Goal: Information Seeking & Learning: Compare options

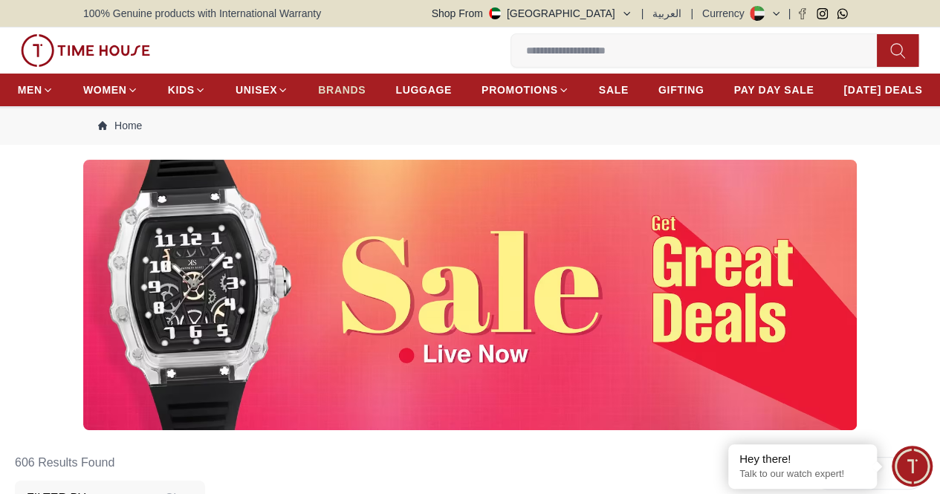
click at [365, 93] on span "BRANDS" at bounding box center [342, 89] width 48 height 15
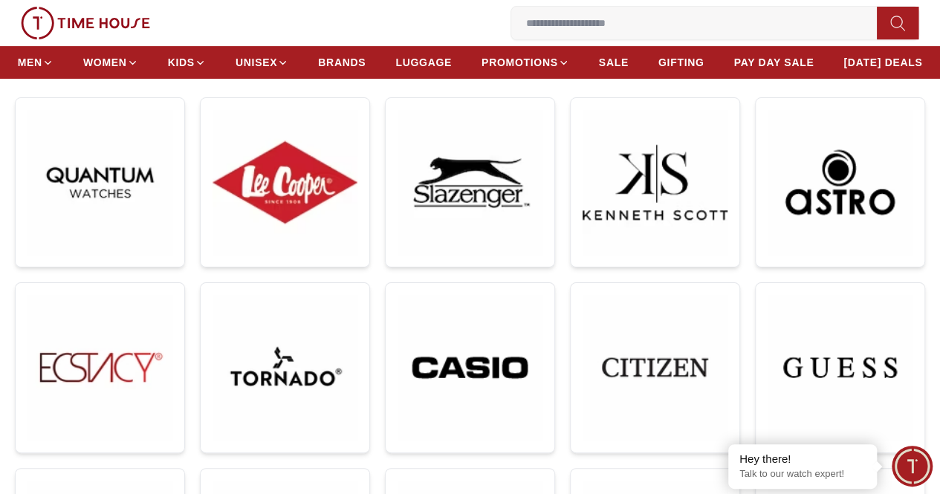
scroll to position [219, 0]
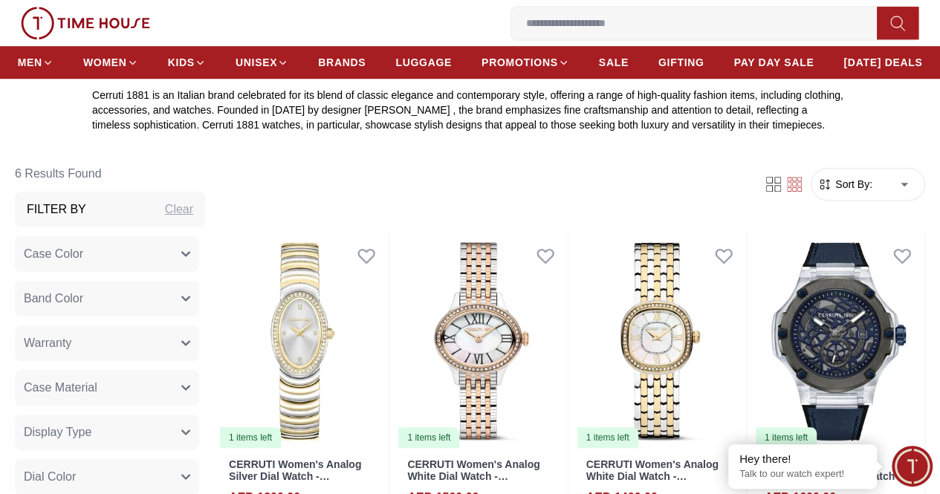
scroll to position [437, 0]
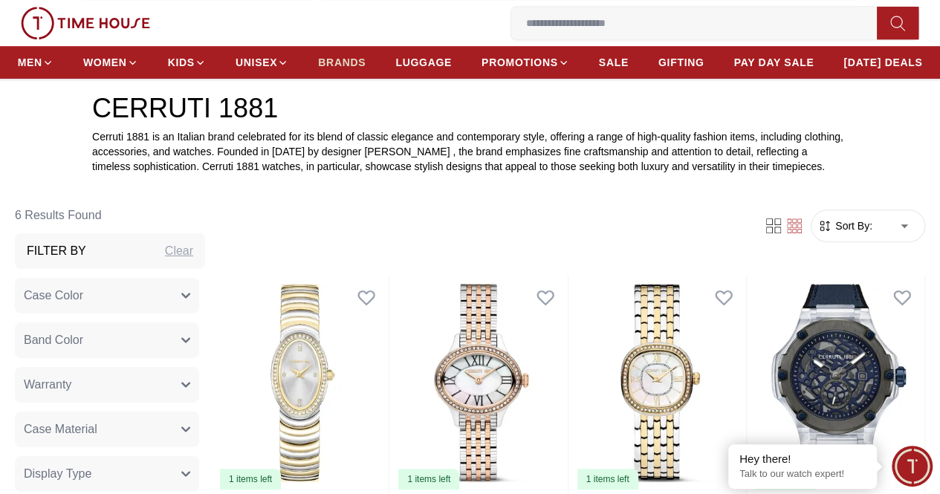
click at [365, 70] on span "BRANDS" at bounding box center [342, 62] width 48 height 15
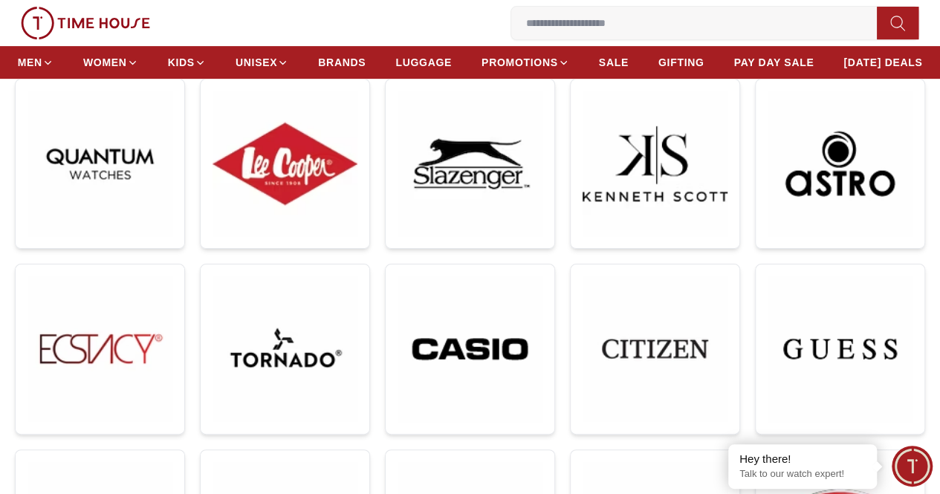
scroll to position [239, 0]
click at [582, 298] on img at bounding box center [654, 348] width 145 height 145
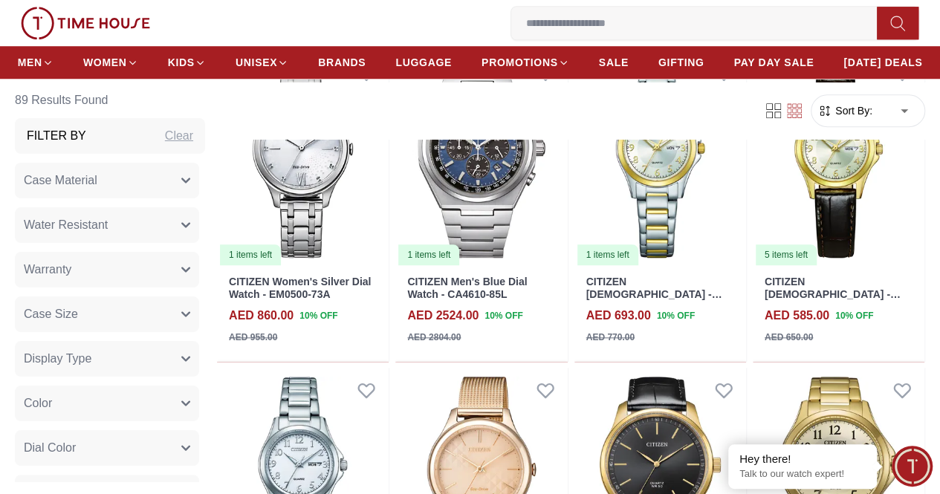
scroll to position [631, 0]
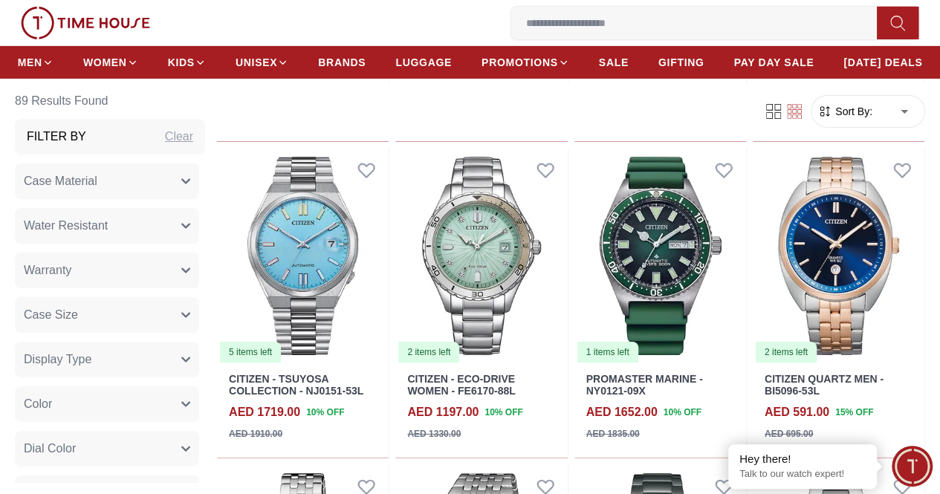
scroll to position [2439, 0]
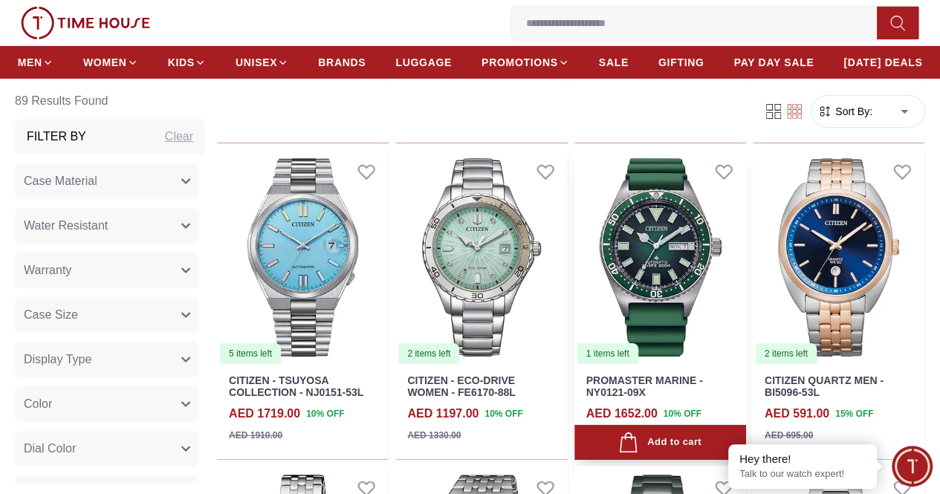
click at [663, 374] on link "PROMASTER MARINE - NY0121-09X" at bounding box center [644, 386] width 117 height 25
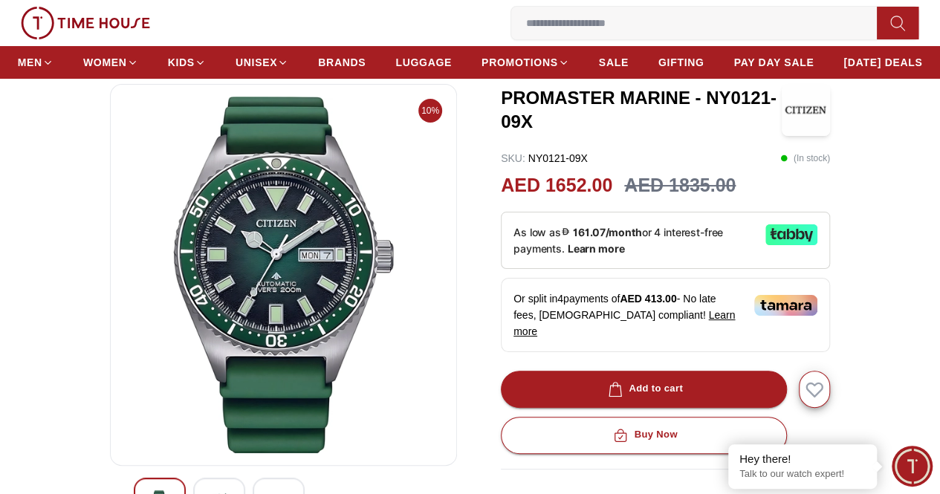
scroll to position [75, 0]
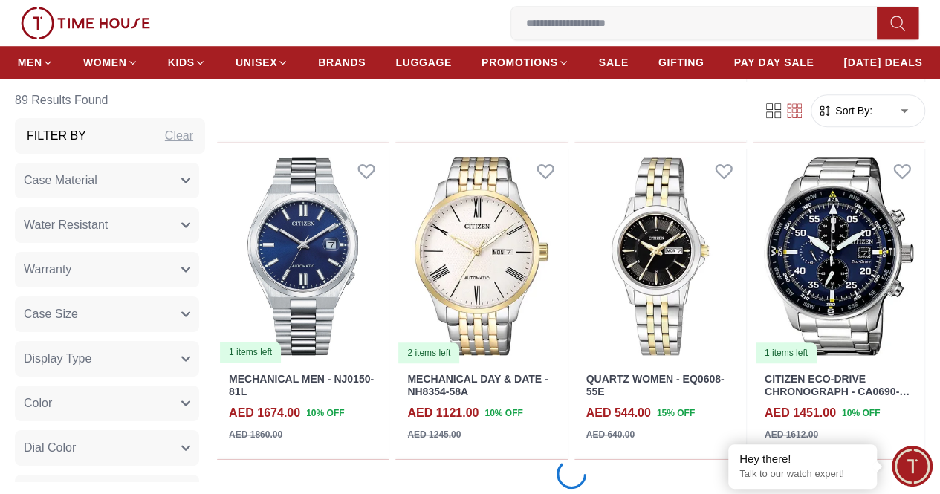
scroll to position [3386, 0]
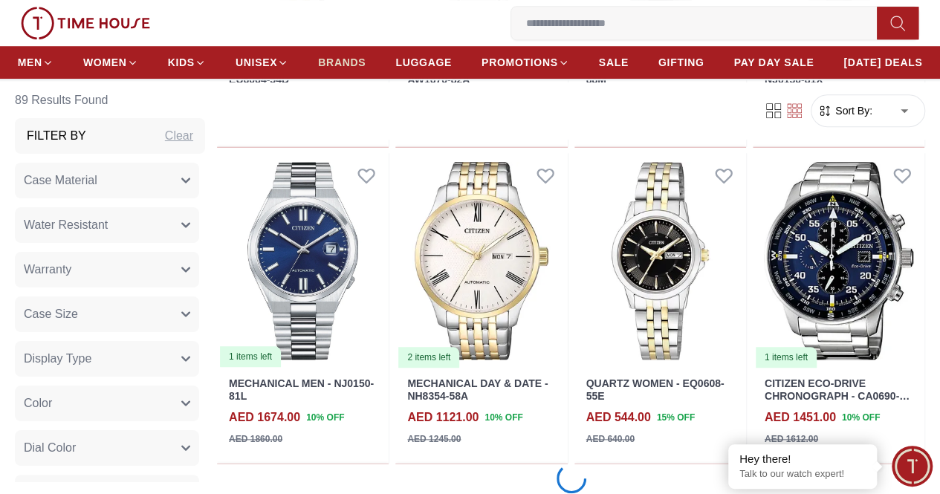
click at [365, 56] on link "BRANDS" at bounding box center [342, 62] width 48 height 27
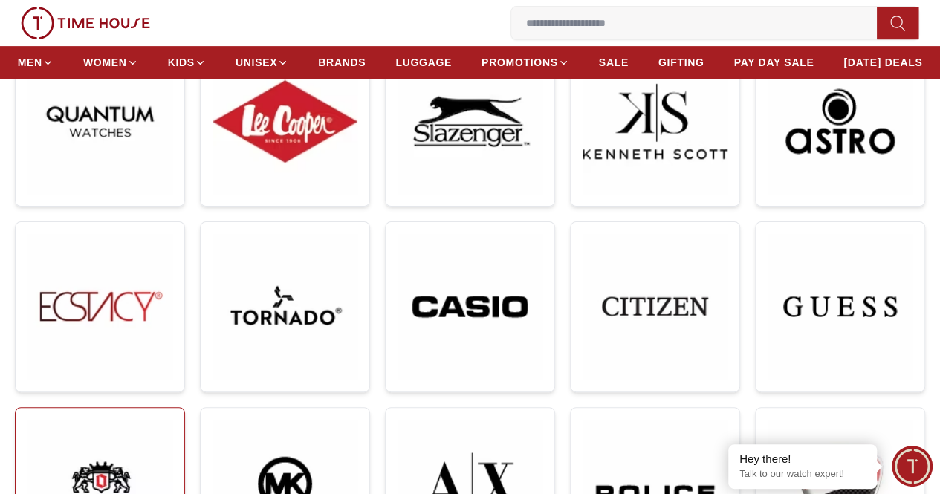
click at [172, 420] on img at bounding box center [99, 493] width 145 height 146
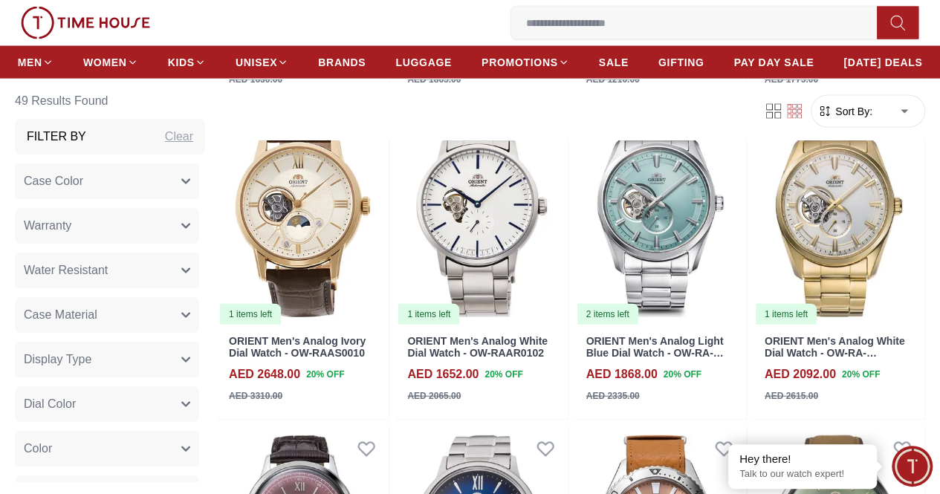
scroll to position [1494, 0]
click at [365, 65] on span "BRANDS" at bounding box center [342, 62] width 48 height 15
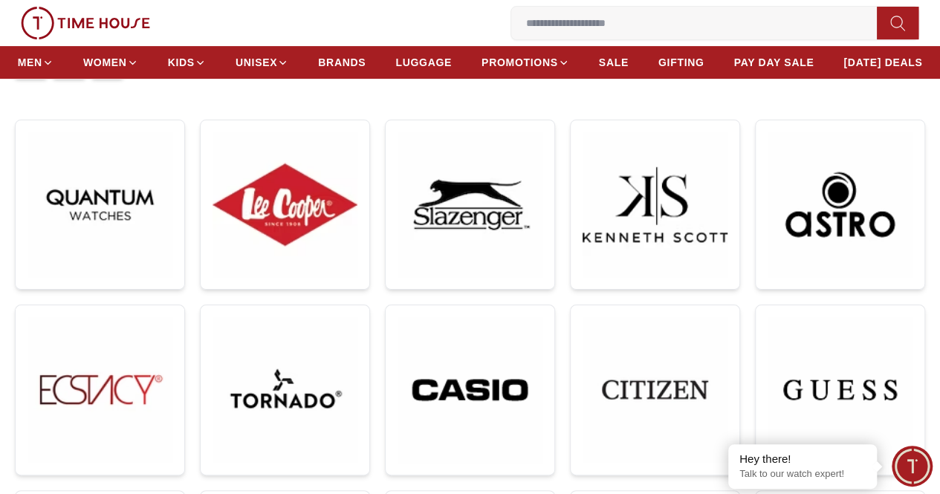
scroll to position [196, 0]
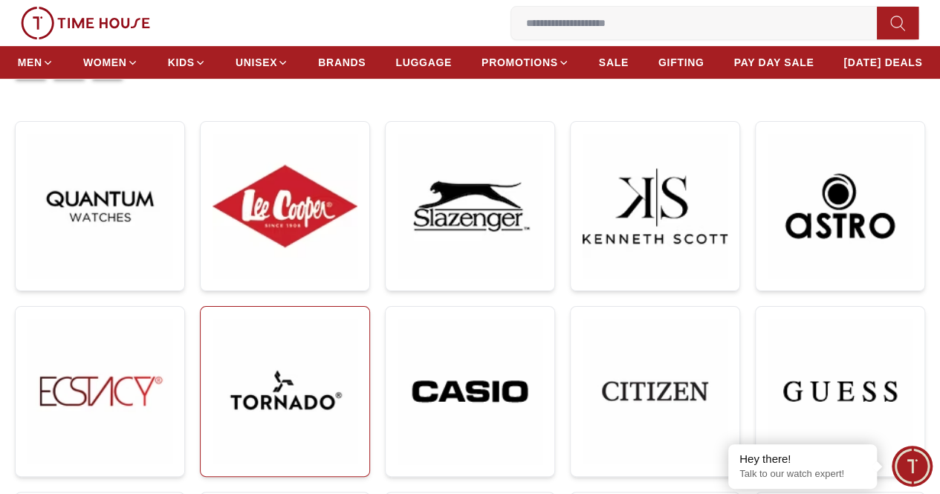
click at [357, 319] on img at bounding box center [284, 391] width 145 height 145
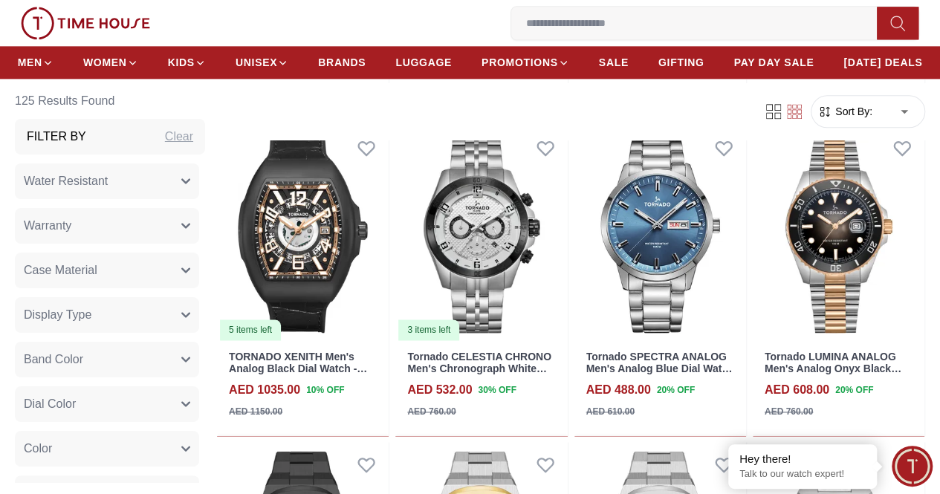
scroll to position [925, 0]
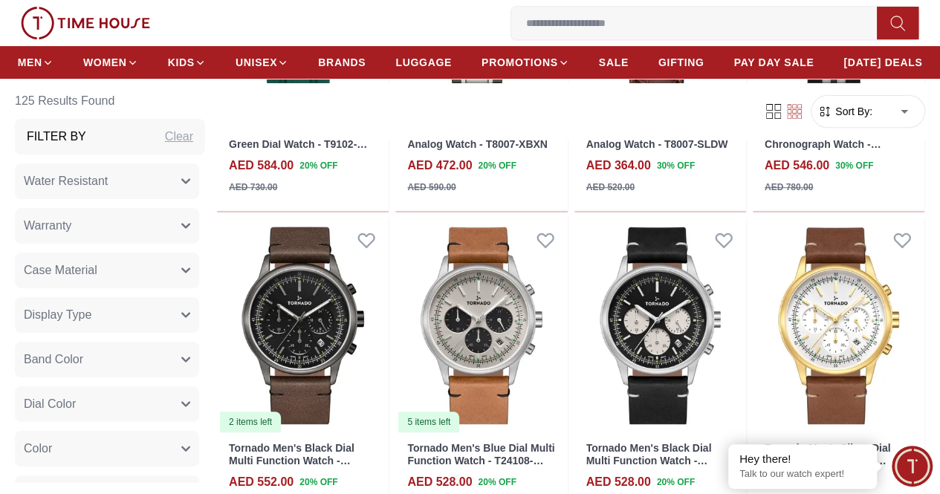
scroll to position [3070, 0]
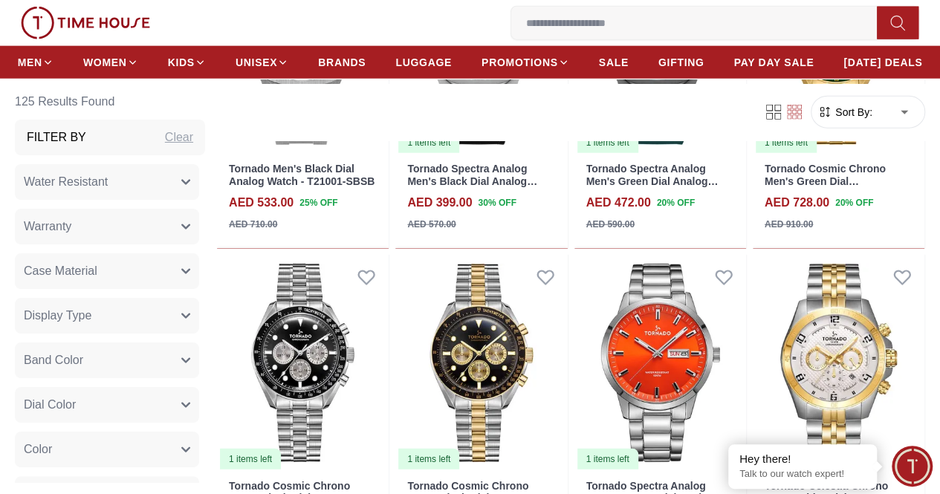
scroll to position [4597, 0]
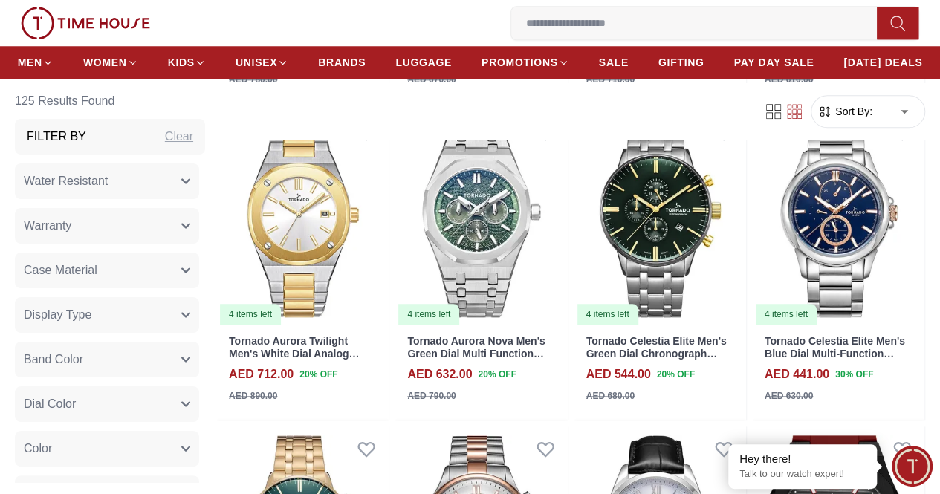
scroll to position [6409, 0]
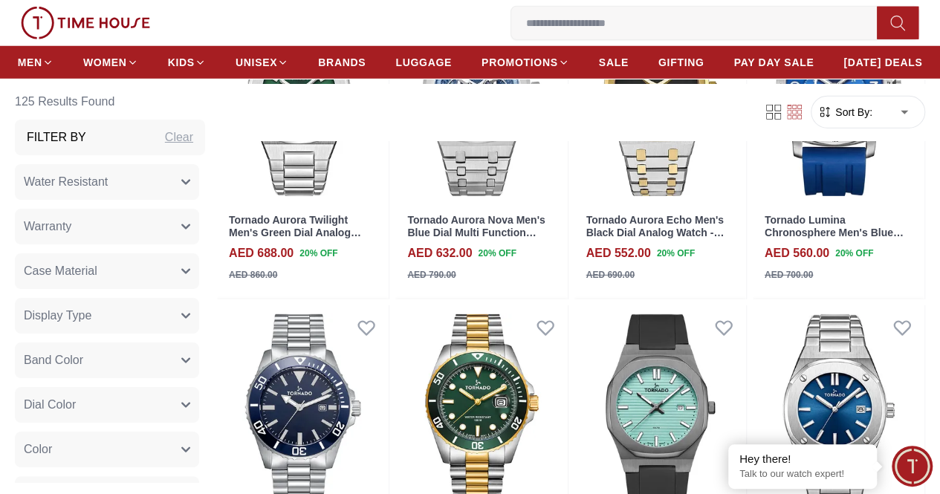
scroll to position [7940, 0]
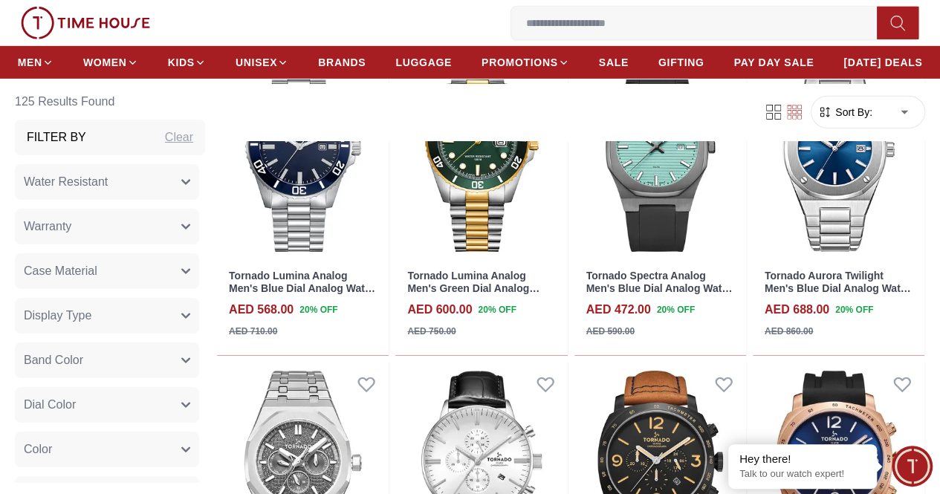
scroll to position [7968, 0]
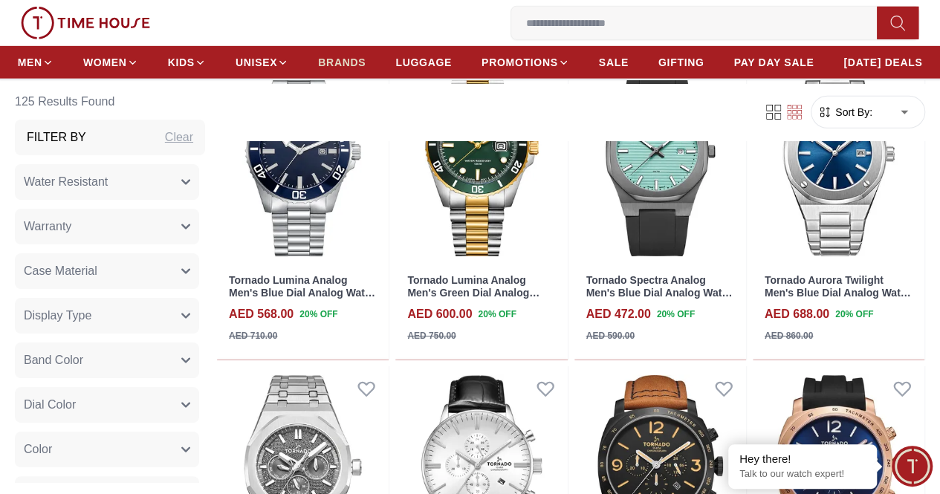
click at [365, 68] on span "BRANDS" at bounding box center [342, 62] width 48 height 15
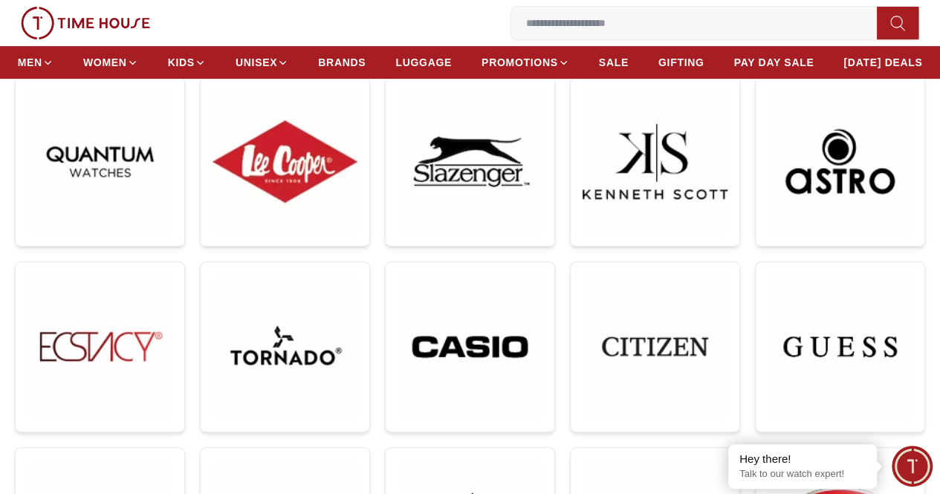
scroll to position [241, 0]
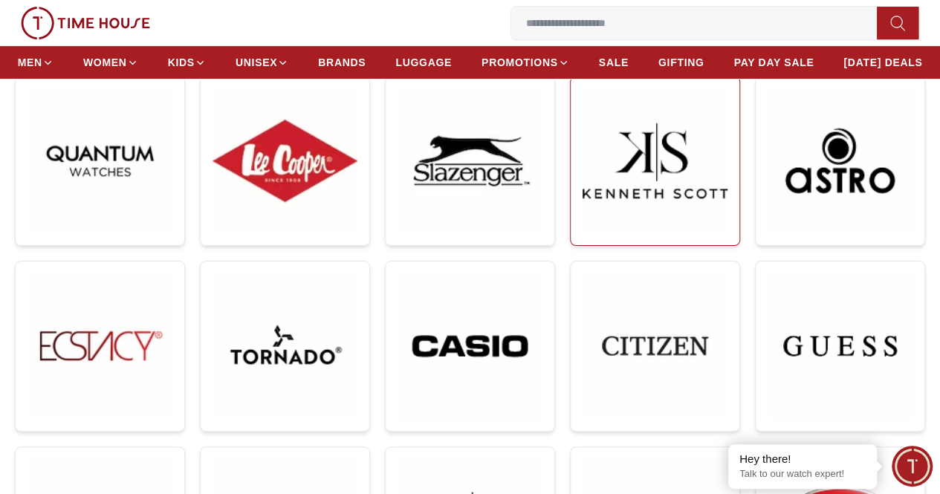
click at [570, 195] on link at bounding box center [655, 161] width 170 height 170
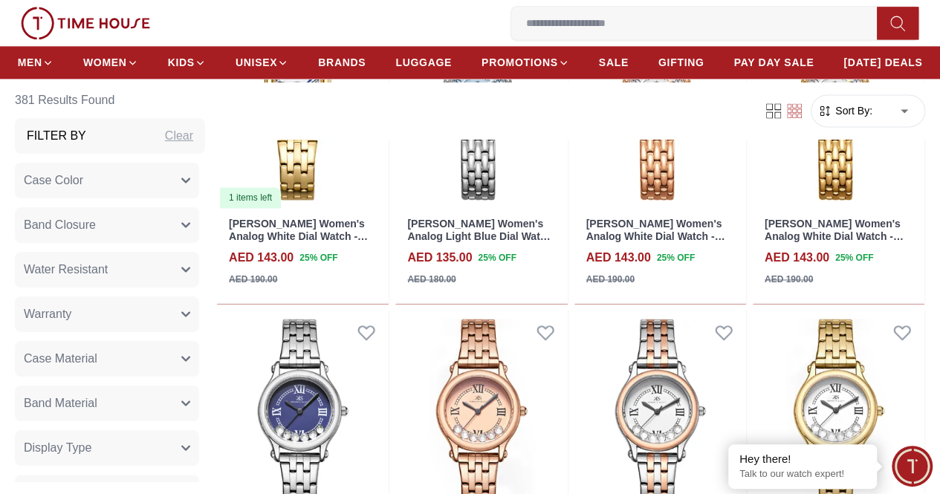
click at [862, 115] on span "Sort By:" at bounding box center [852, 111] width 40 height 15
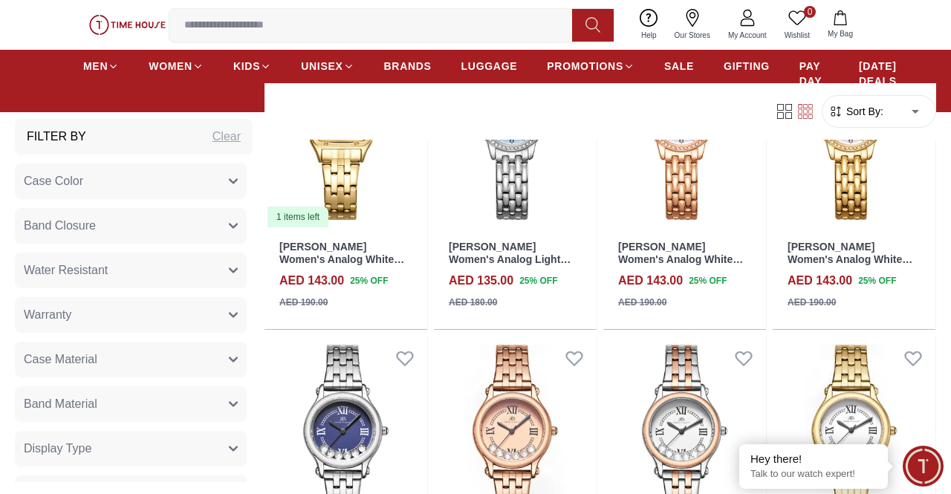
click at [888, 105] on body "100% Genuine products with International Warranty Shop From [GEOGRAPHIC_DATA] |…" at bounding box center [475, 413] width 951 height 2880
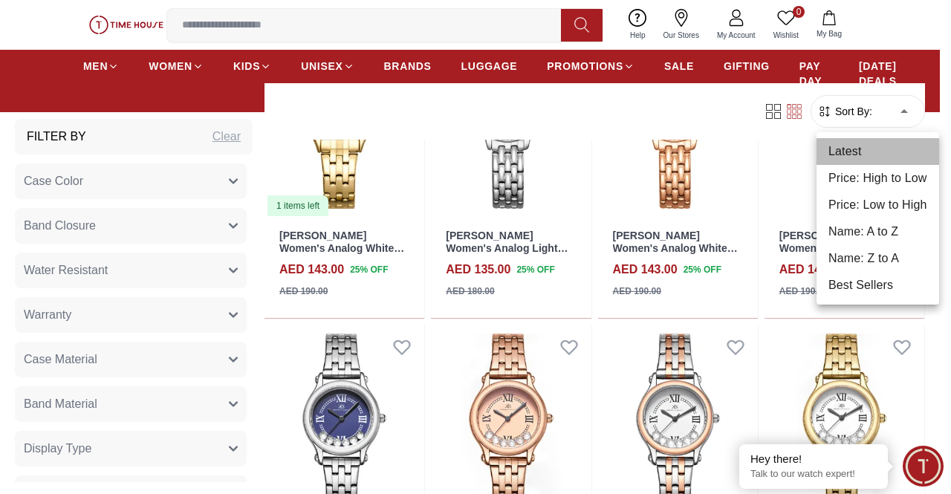
click at [882, 148] on li "Latest" at bounding box center [877, 151] width 123 height 27
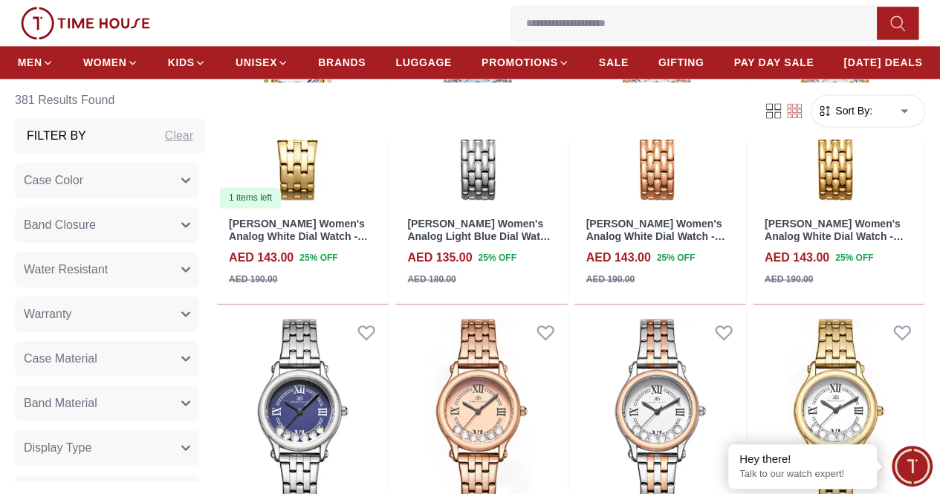
type input "*"
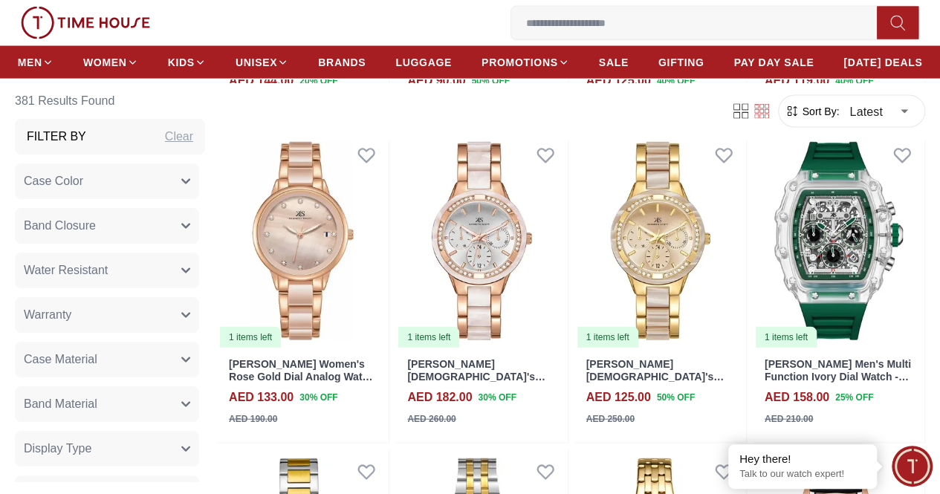
scroll to position [1520, 0]
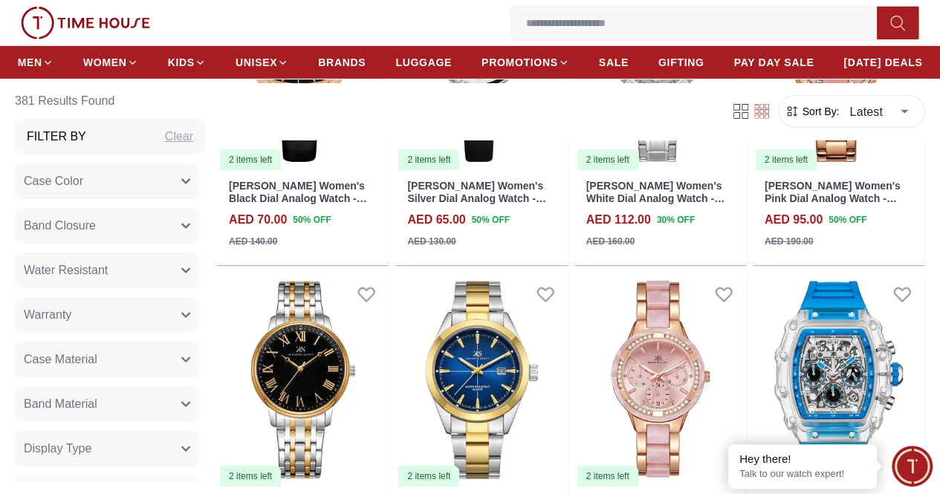
scroll to position [3916, 0]
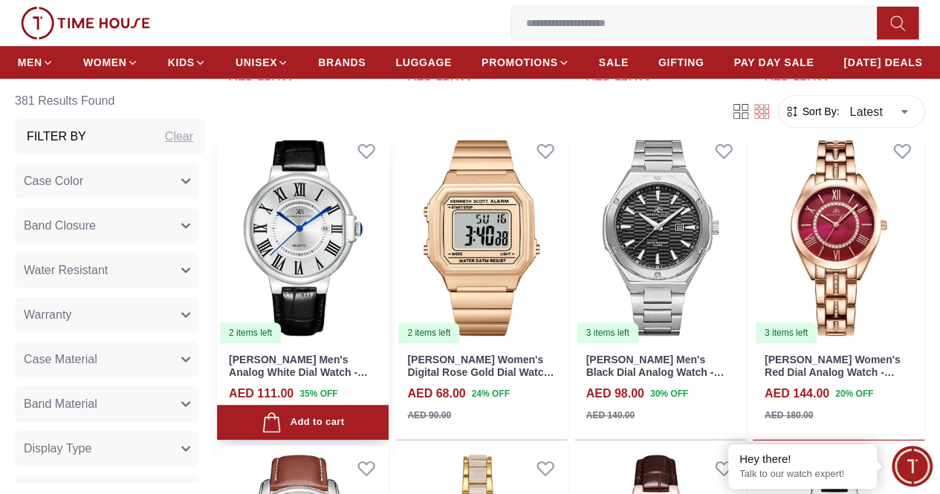
scroll to position [3099, 0]
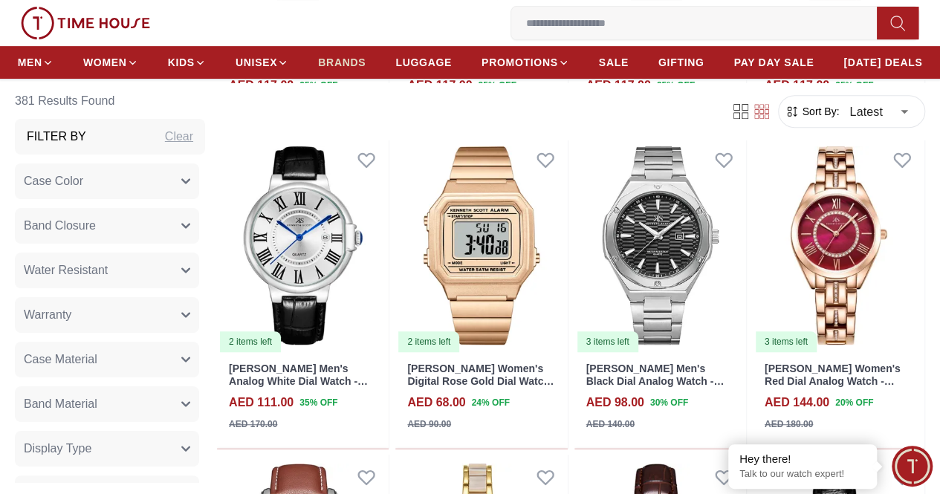
click at [365, 65] on span "BRANDS" at bounding box center [342, 62] width 48 height 15
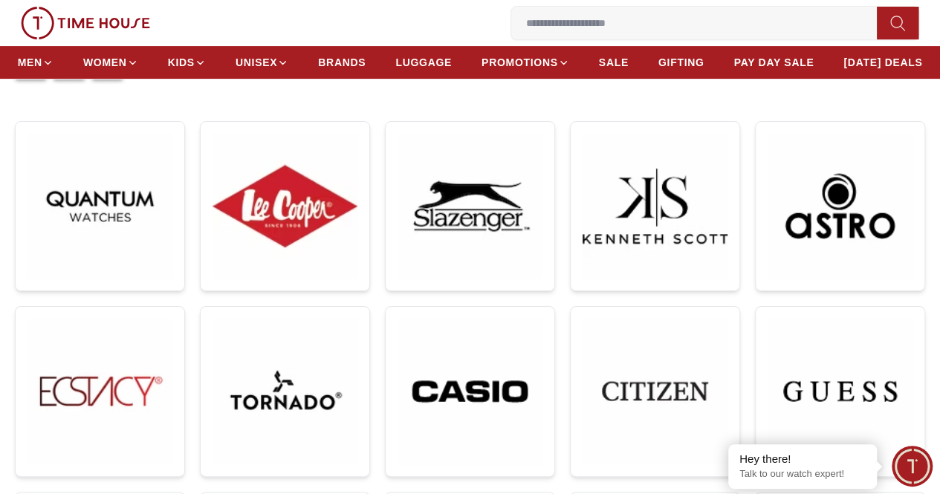
scroll to position [195, 0]
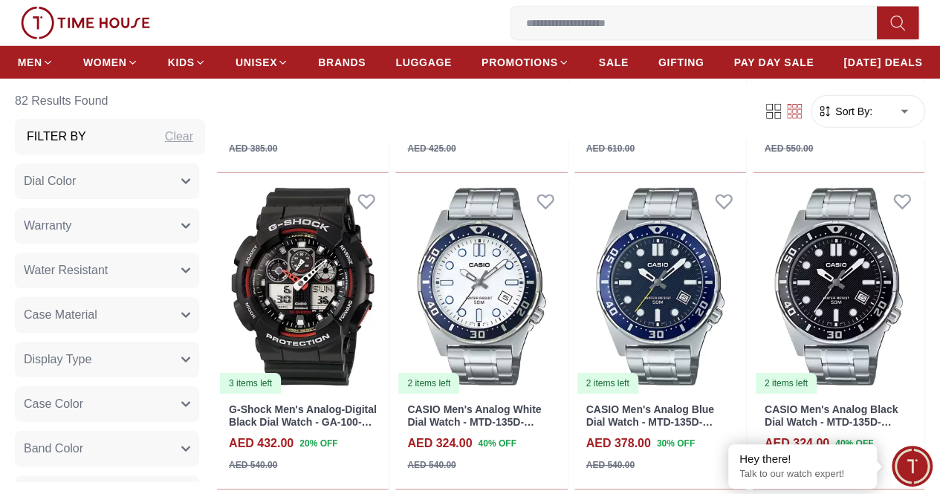
scroll to position [2122, 0]
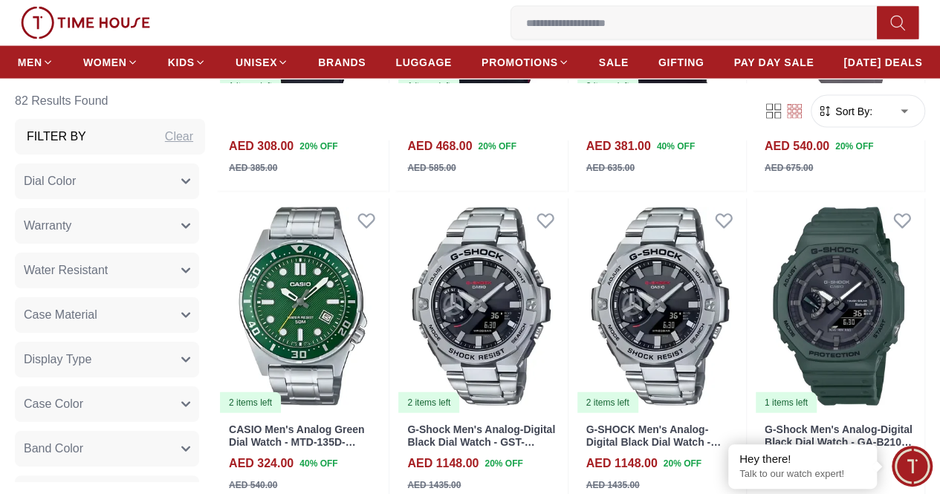
scroll to position [4320, 0]
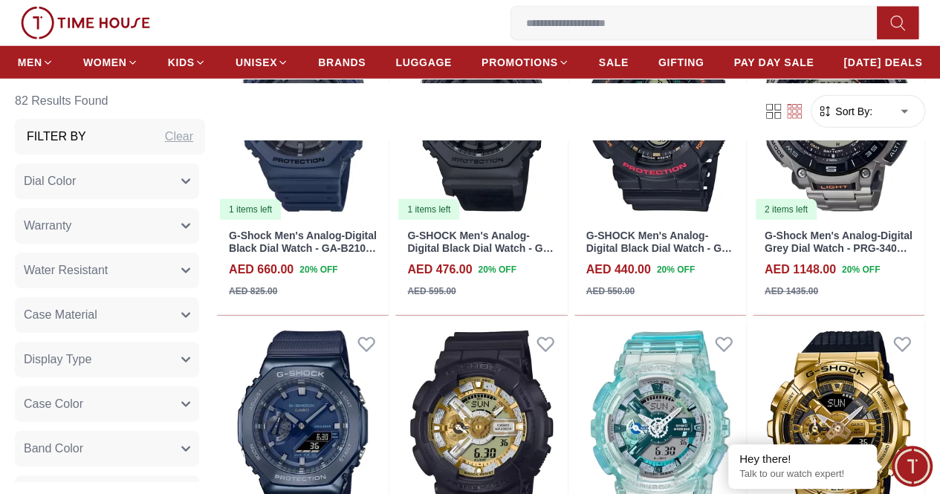
scroll to position [5118, 0]
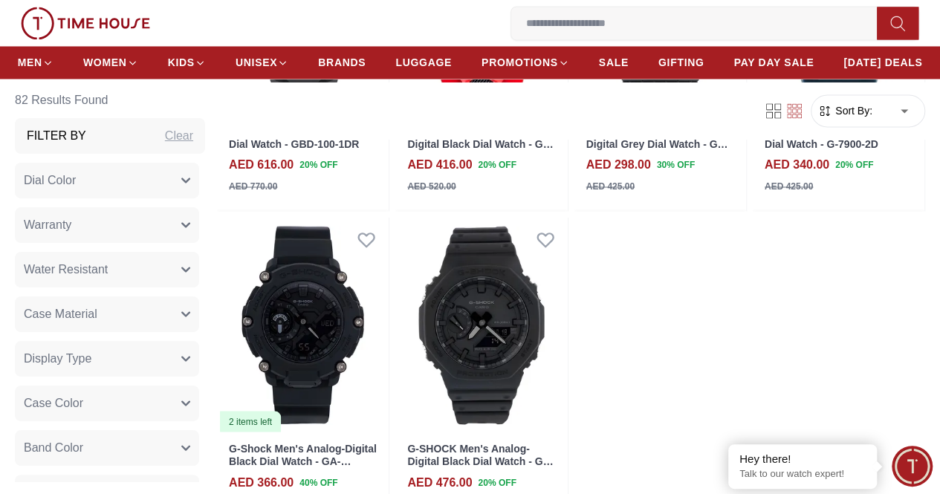
scroll to position [6829, 0]
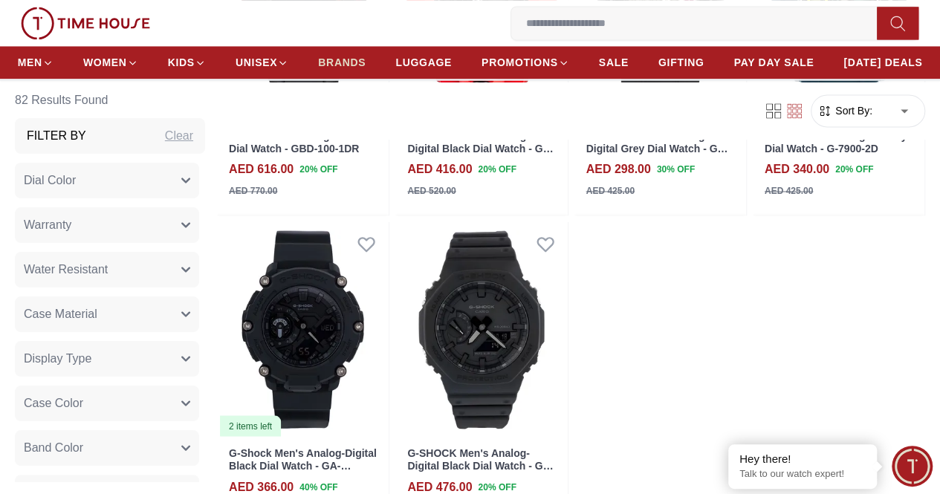
click at [365, 66] on span "BRANDS" at bounding box center [342, 62] width 48 height 15
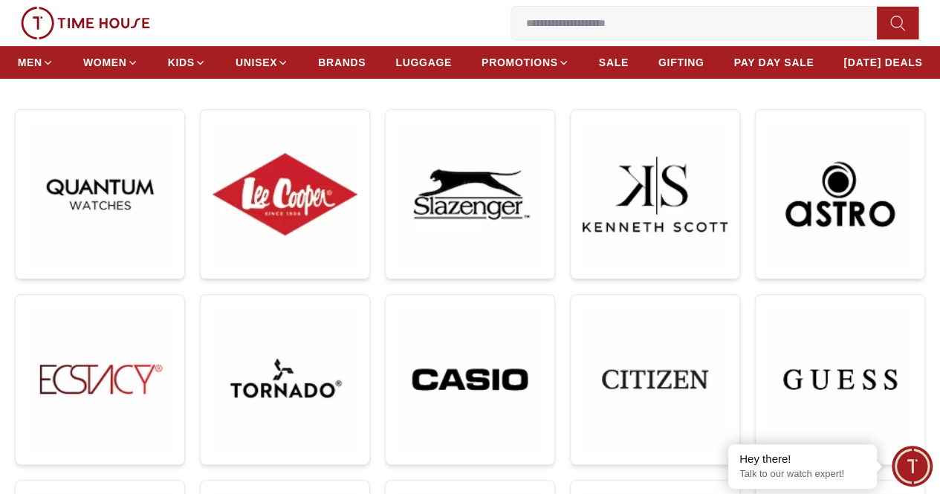
scroll to position [207, 0]
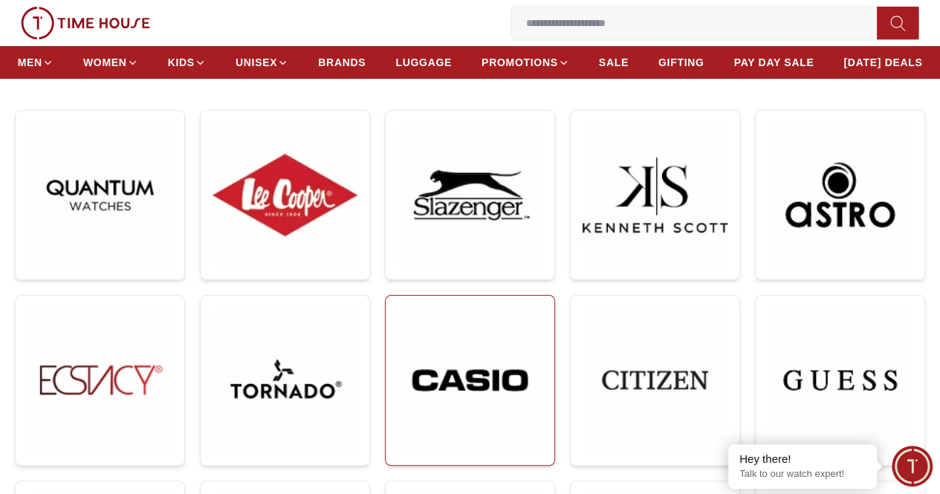
click at [397, 308] on img at bounding box center [469, 381] width 145 height 146
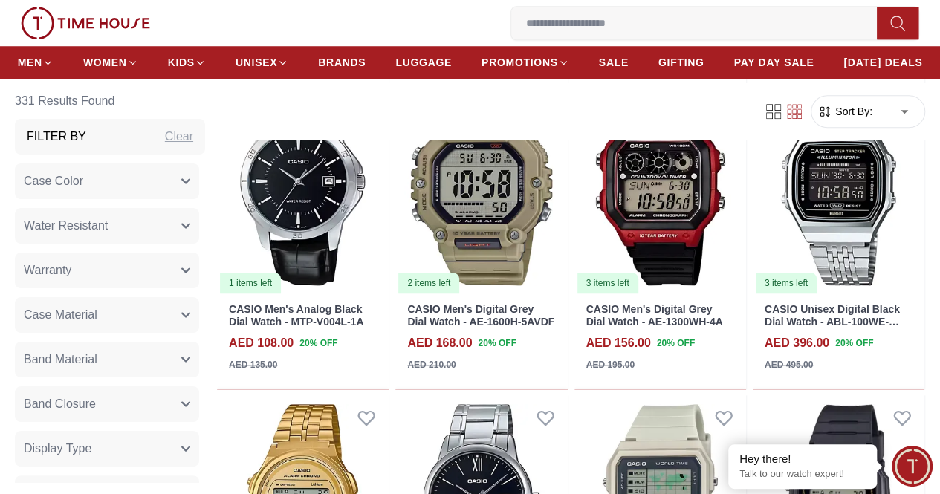
scroll to position [623, 0]
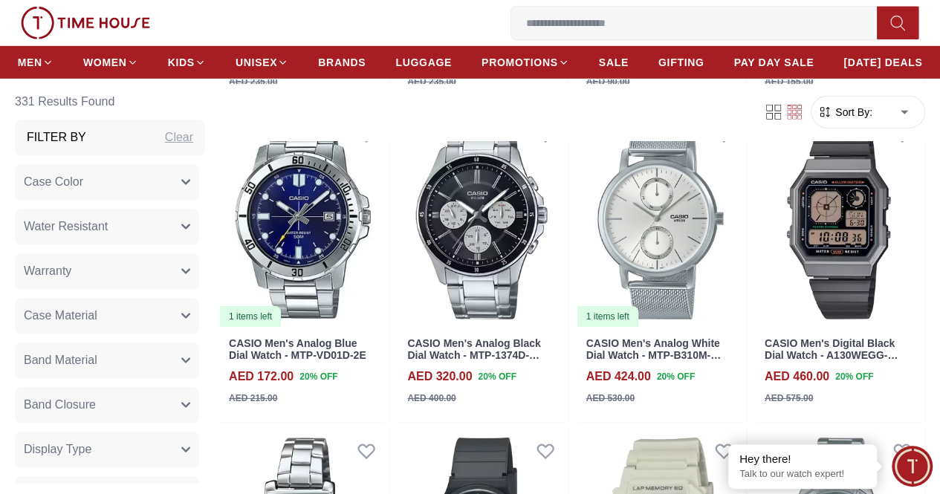
scroll to position [2178, 0]
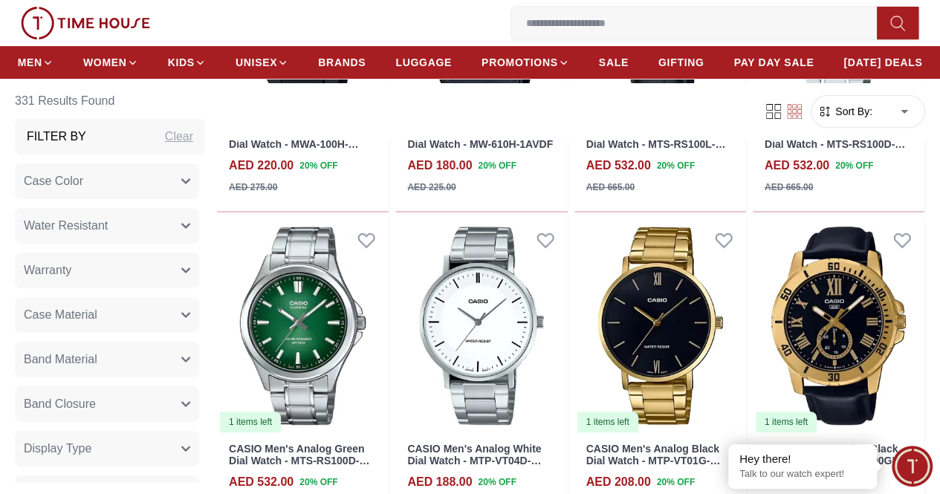
scroll to position [5871, 0]
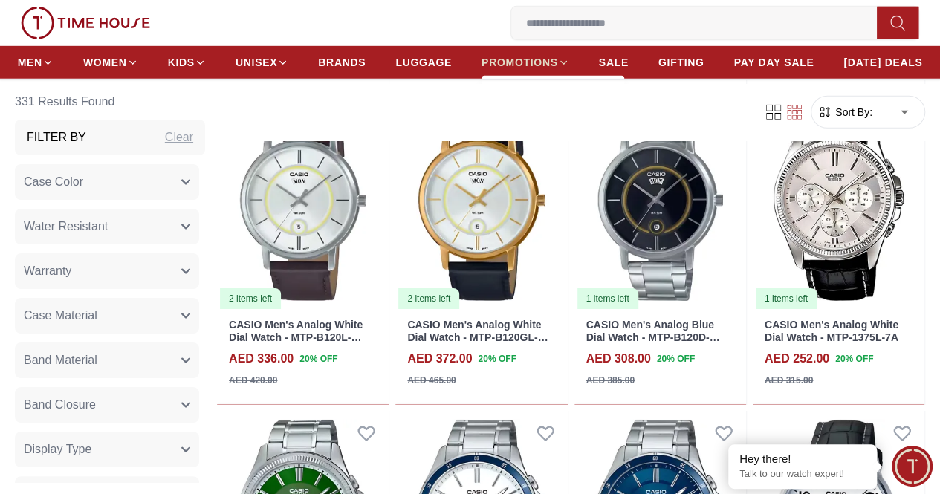
scroll to position [7955, 0]
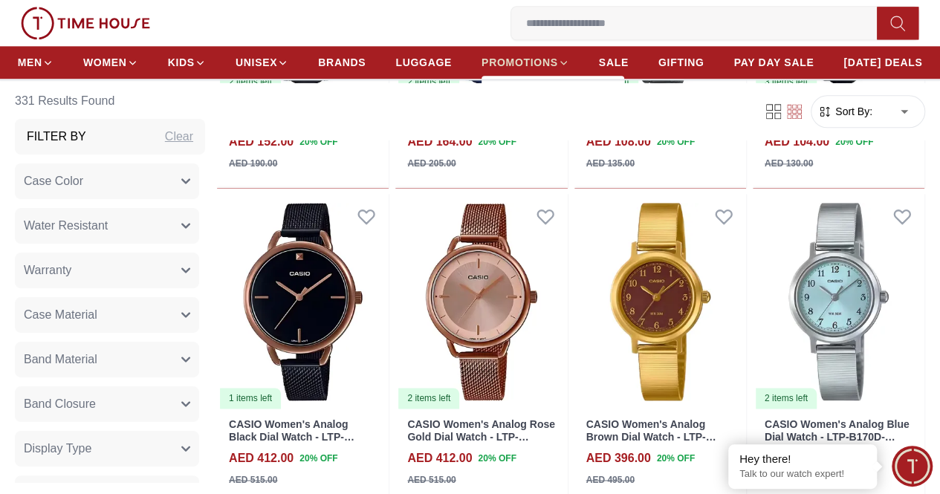
scroll to position [9444, 0]
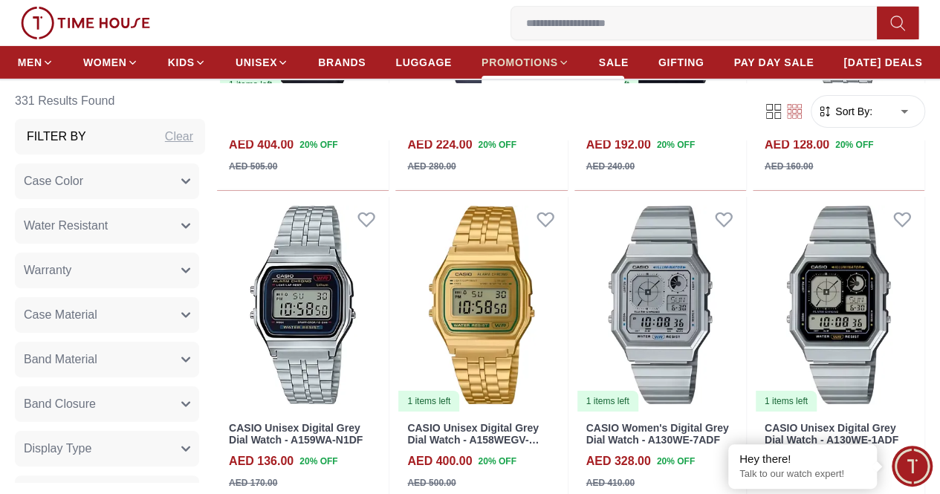
scroll to position [11005, 0]
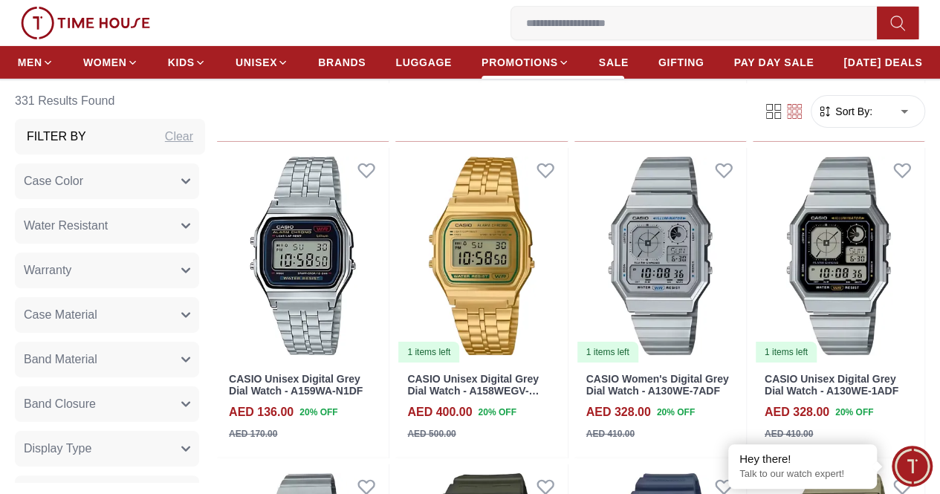
scroll to position [11321, 0]
